Goal: Transaction & Acquisition: Subscribe to service/newsletter

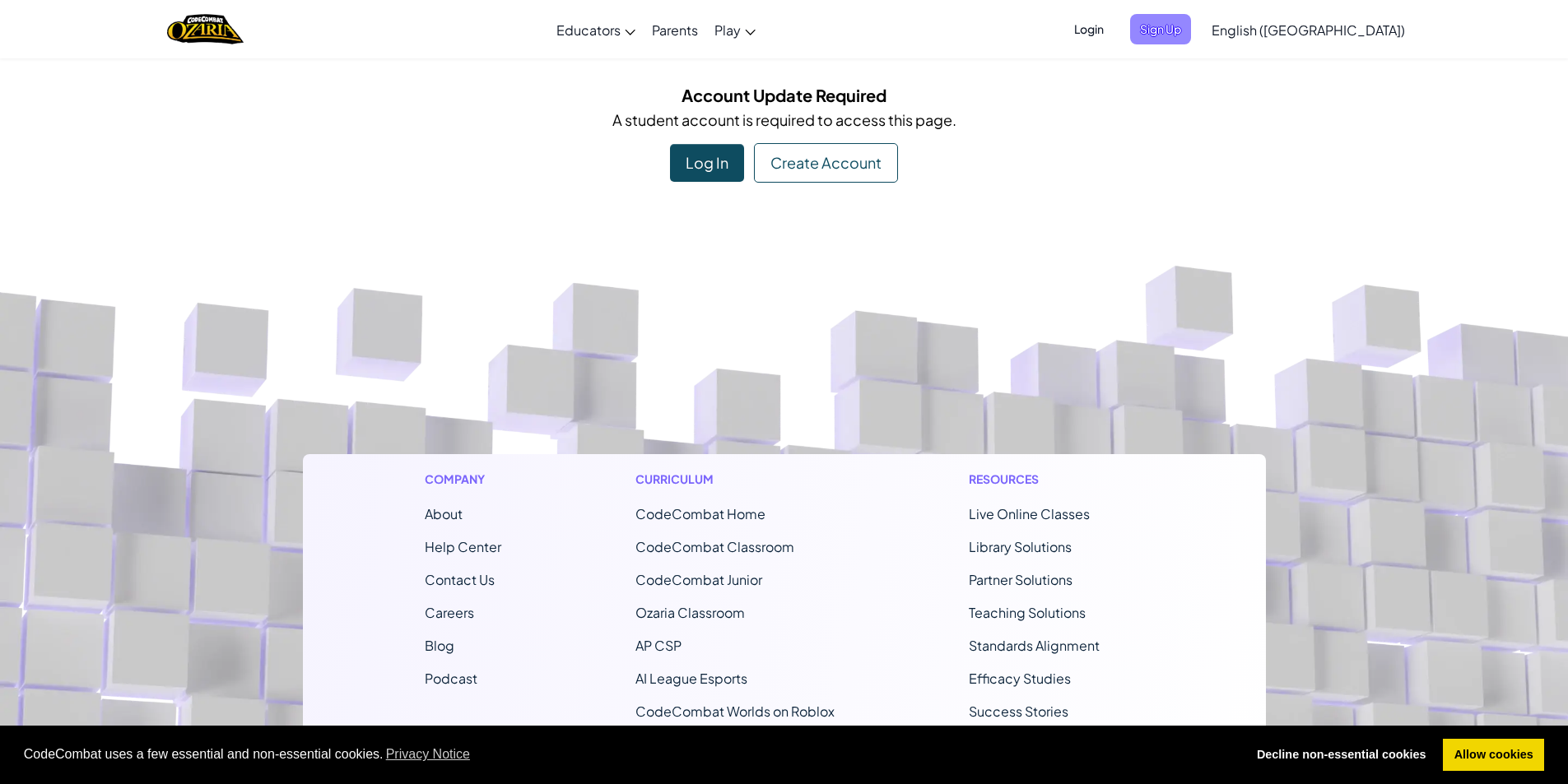
click at [1191, 31] on span "Sign Up" at bounding box center [1160, 29] width 61 height 31
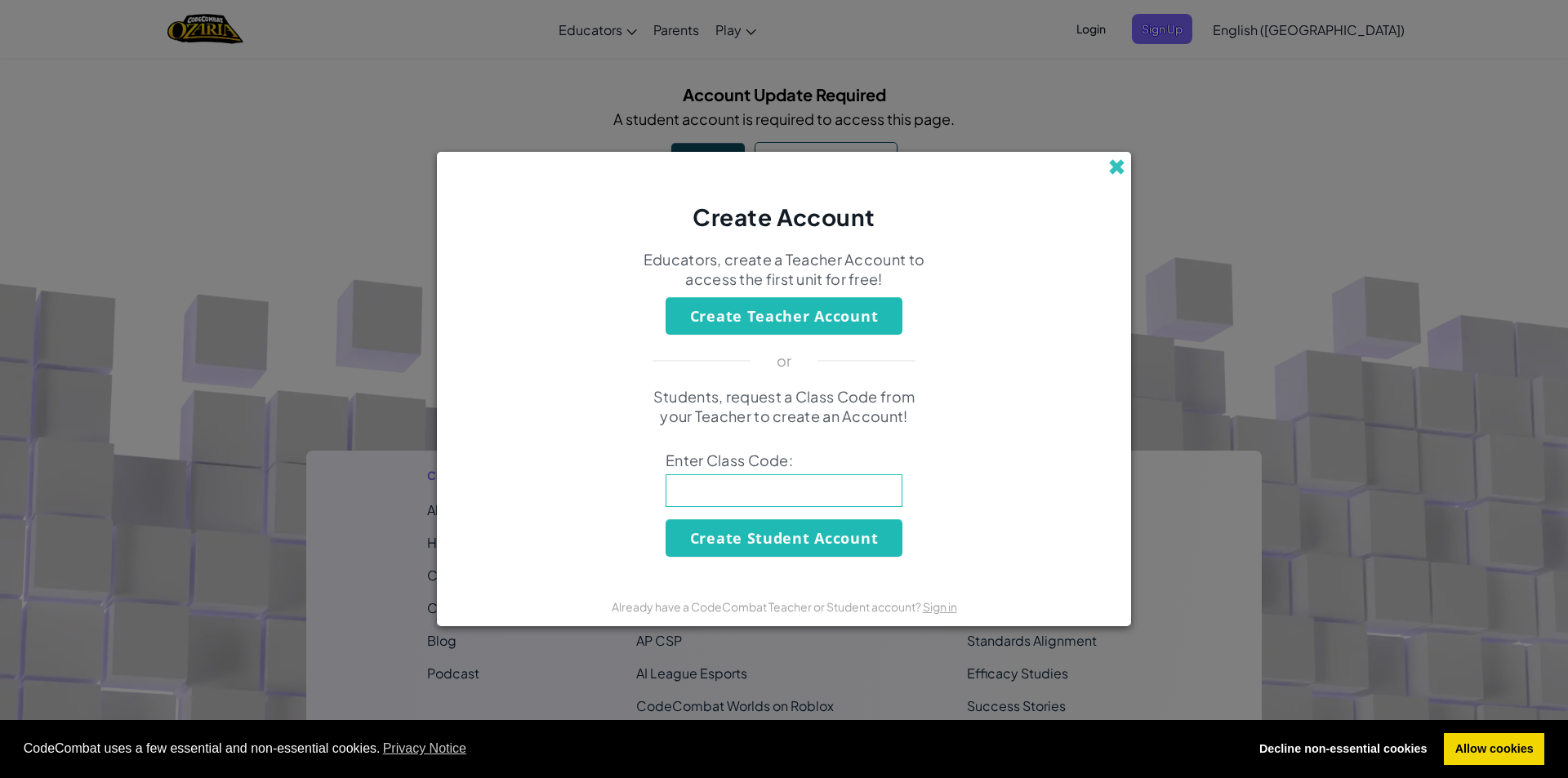
click at [1118, 170] on span at bounding box center [1116, 167] width 17 height 17
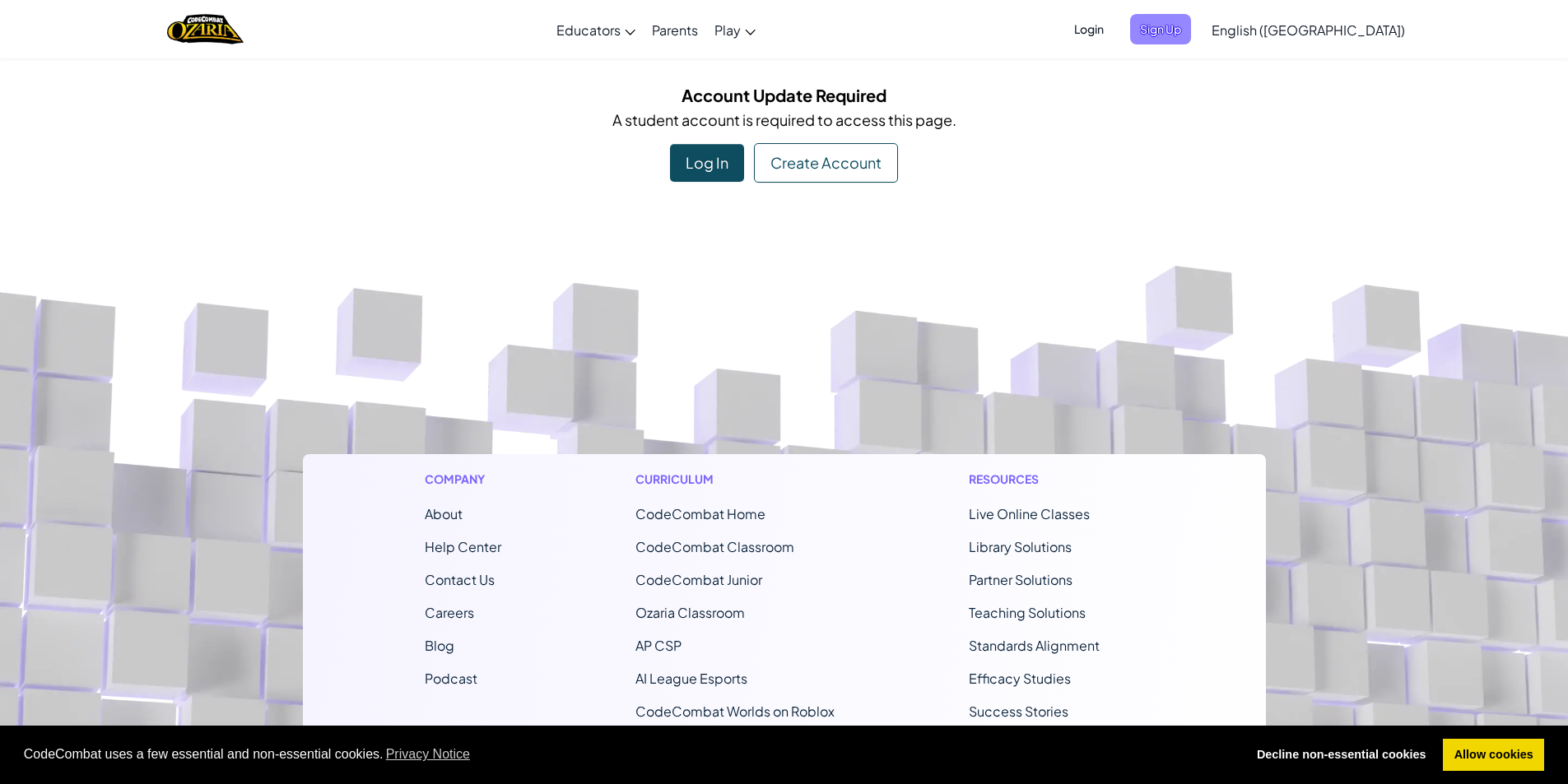
click at [1191, 21] on span "Sign Up" at bounding box center [1160, 29] width 61 height 31
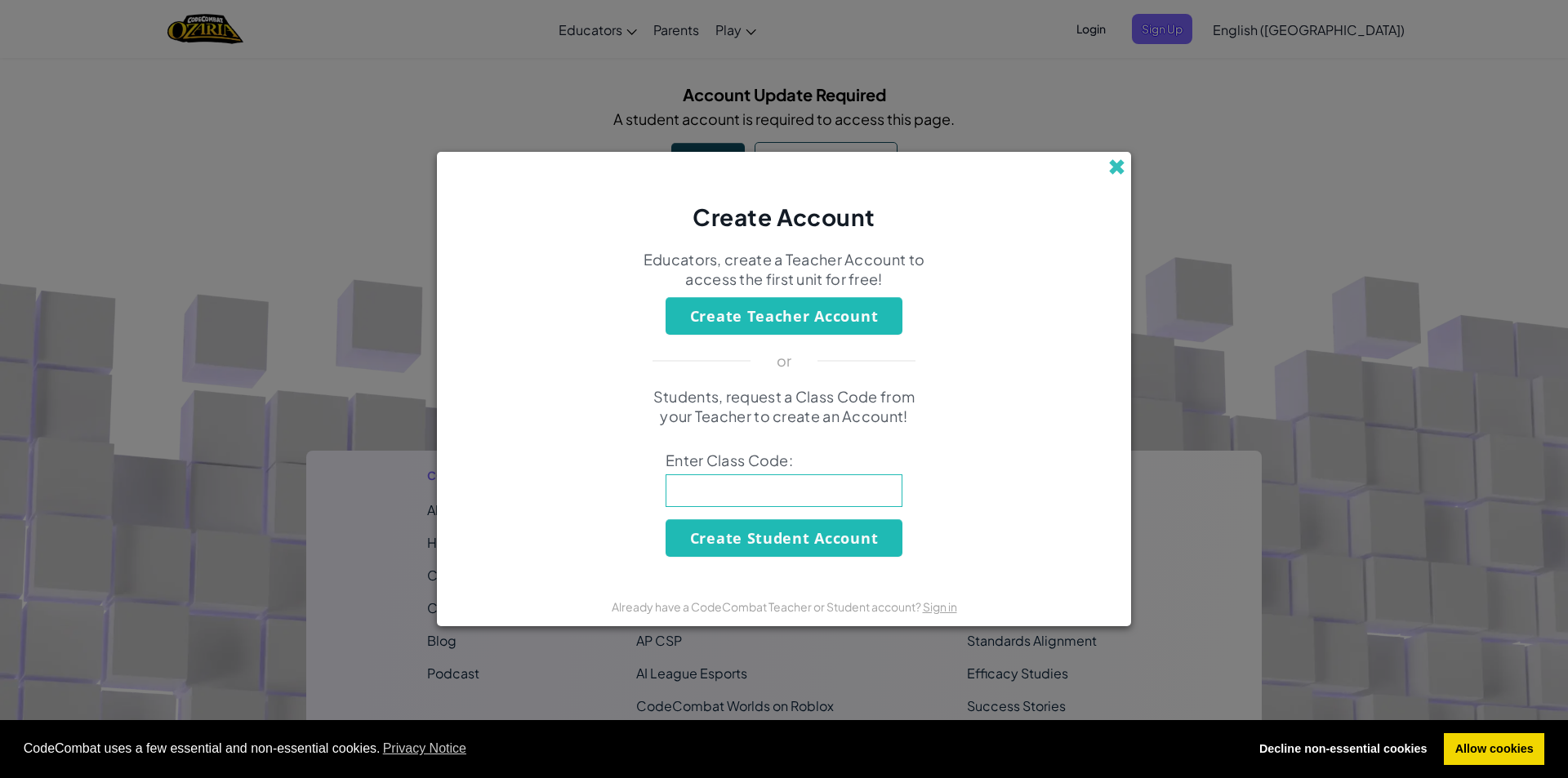
click at [1125, 173] on span at bounding box center [1116, 167] width 17 height 17
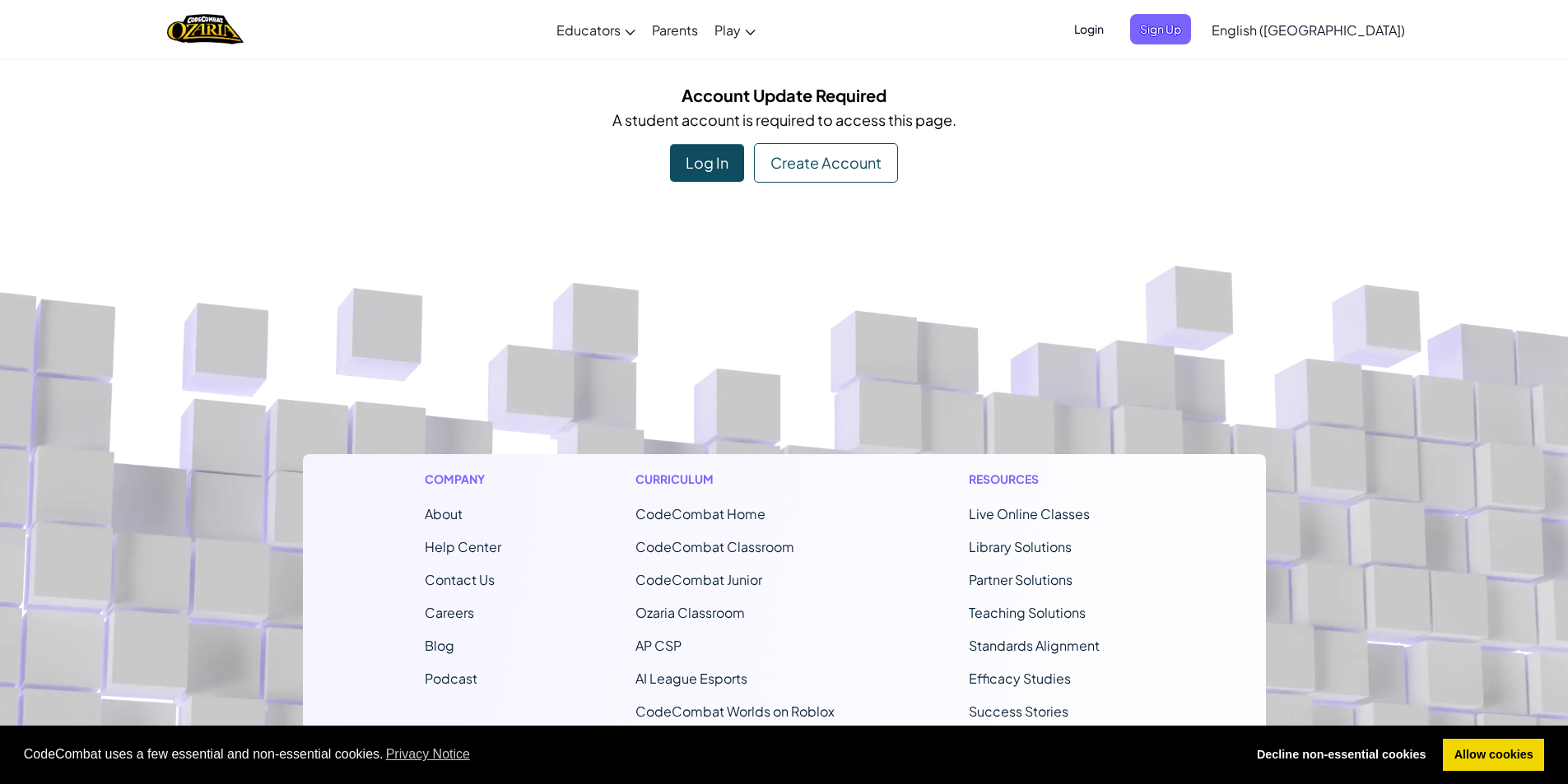
click at [1114, 24] on span "Login" at bounding box center [1089, 29] width 49 height 31
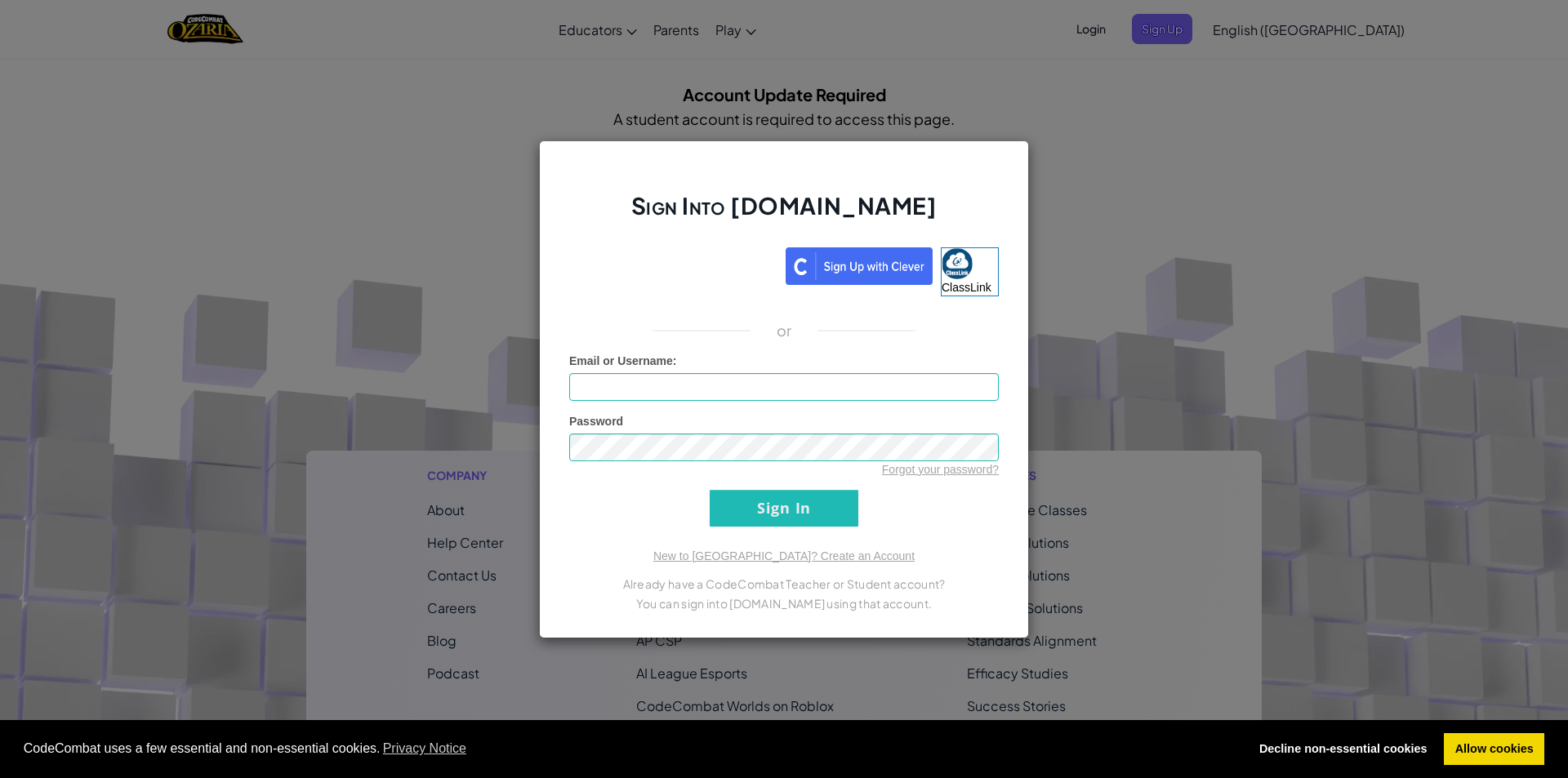
click at [718, 244] on div "Sign Into [DOMAIN_NAME] ClassLink or Unknown Error Email or Username : Password…" at bounding box center [784, 389] width 490 height 498
